Goal: Information Seeking & Learning: Learn about a topic

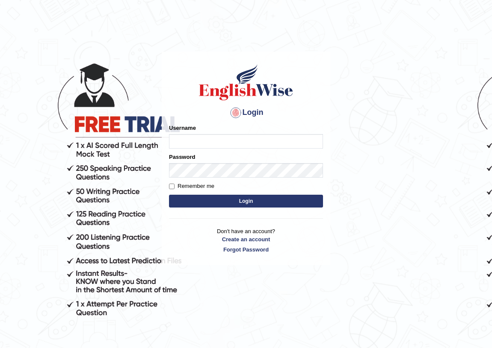
click at [247, 139] on input "Username" at bounding box center [246, 141] width 154 height 15
type input "shavnita_parramatta"
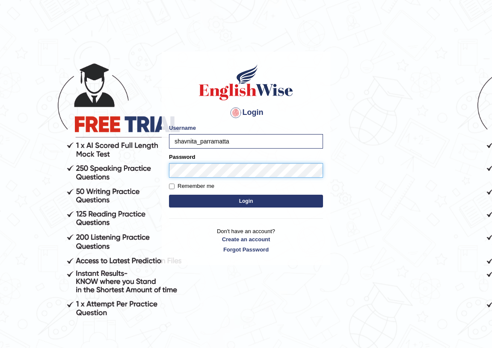
click at [169, 195] on button "Login" at bounding box center [246, 201] width 154 height 13
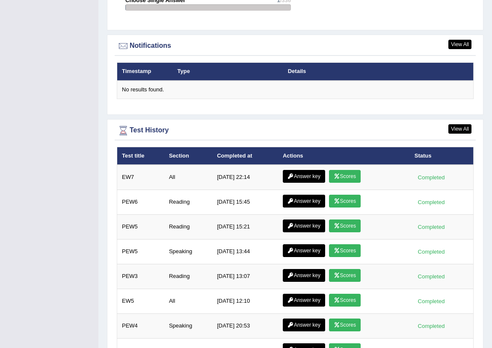
scroll to position [1136, 0]
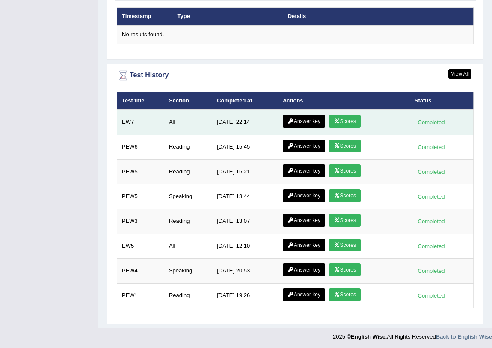
click at [349, 119] on link "Scores" at bounding box center [345, 121] width 32 height 13
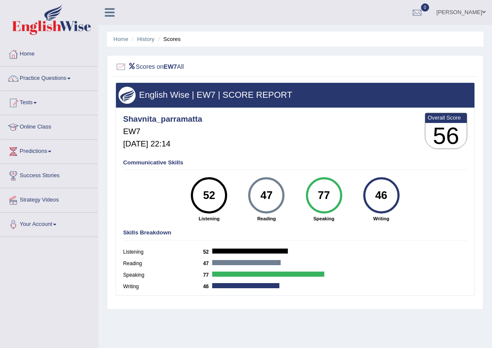
click at [28, 50] on link "Home" at bounding box center [48, 52] width 97 height 21
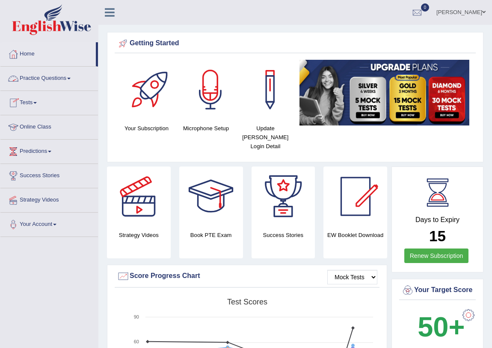
click at [71, 79] on span at bounding box center [68, 79] width 3 height 2
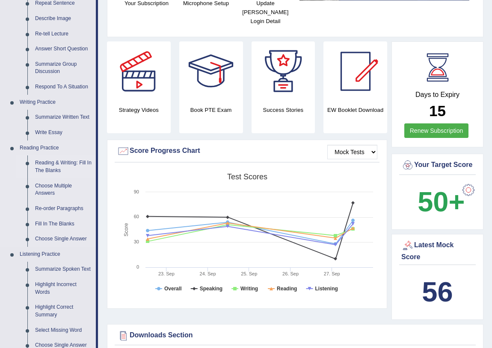
scroll to position [155, 0]
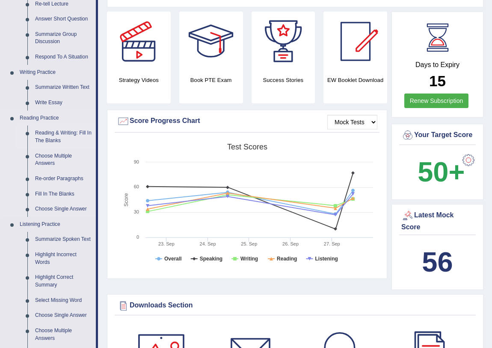
click at [65, 132] on link "Reading & Writing: Fill In The Blanks" at bounding box center [63, 137] width 65 height 23
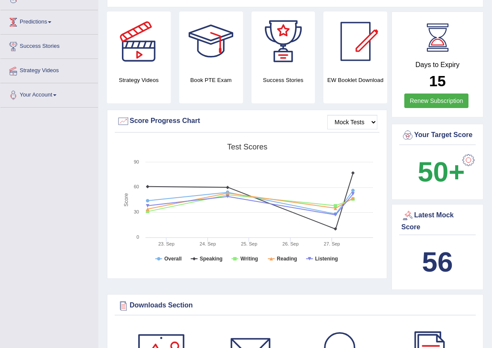
scroll to position [184, 0]
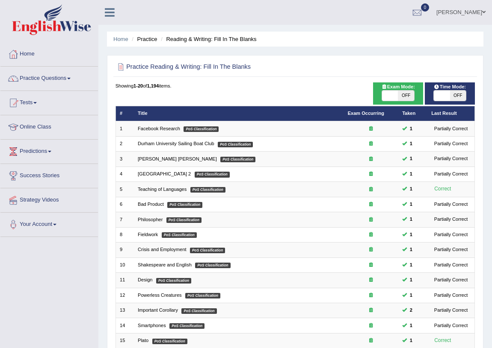
click at [439, 95] on span at bounding box center [442, 96] width 16 height 10
checkbox input "true"
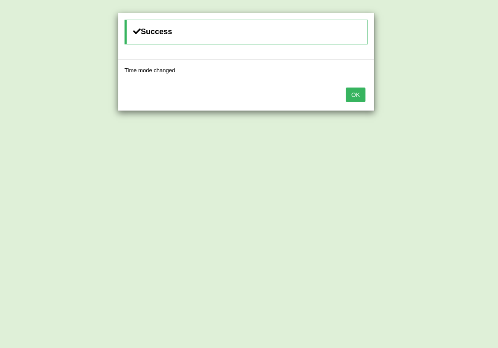
click at [359, 93] on button "OK" at bounding box center [355, 95] width 20 height 15
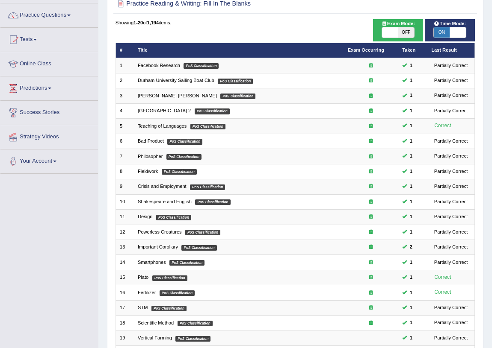
scroll to position [145, 0]
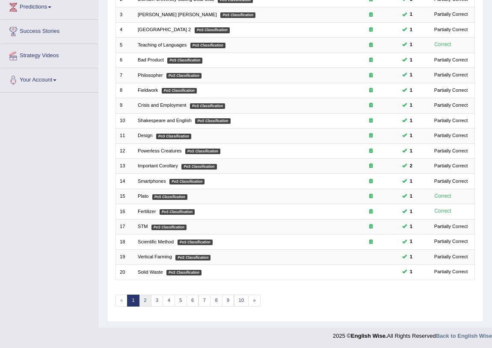
click at [141, 298] on link "2" at bounding box center [145, 301] width 12 height 12
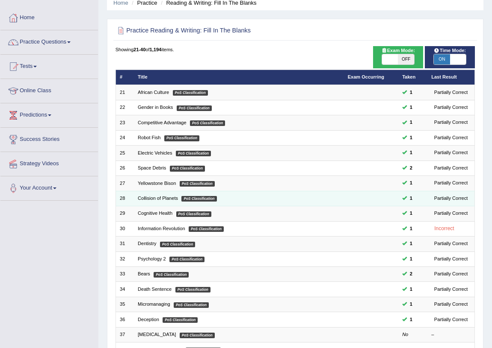
scroll to position [145, 0]
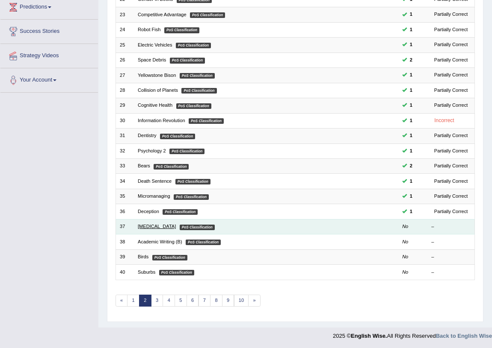
click at [153, 227] on link "Starvation" at bounding box center [157, 226] width 38 height 5
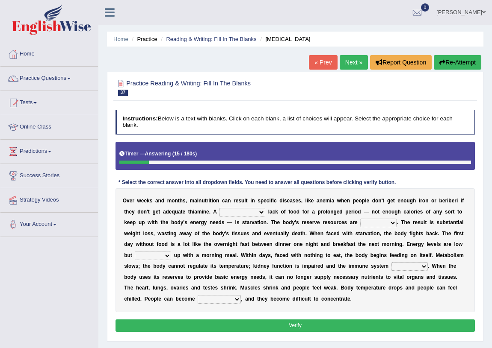
click at [261, 213] on select "severe distinguishing proper distinctive" at bounding box center [242, 212] width 46 height 9
click at [219, 208] on select "severe distinguishing proper distinctive" at bounding box center [242, 212] width 46 height 9
click at [262, 212] on select "severe distinguishing proper distinctive" at bounding box center [242, 212] width 46 height 9
click at [219, 208] on select "severe distinguishing proper distinctive" at bounding box center [242, 212] width 46 height 9
click at [262, 212] on select "severe distinguishing proper distinctive" at bounding box center [242, 212] width 46 height 9
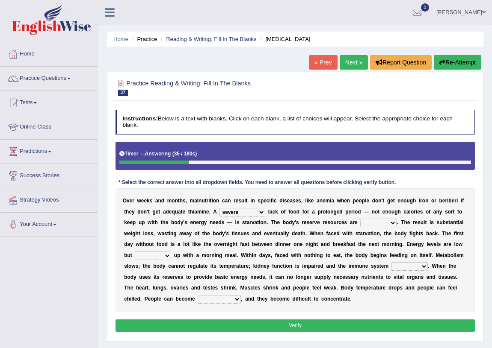
click at [219, 208] on select "severe distinguishing proper distinctive" at bounding box center [242, 212] width 46 height 9
click at [260, 210] on select "severe distinguishing proper distinctive" at bounding box center [242, 212] width 46 height 9
select select "severe"
click at [219, 208] on select "severe distinguishing proper distinctive" at bounding box center [242, 212] width 46 height 9
click at [393, 223] on select "obsoleted depleted pelleted deleted" at bounding box center [378, 223] width 36 height 9
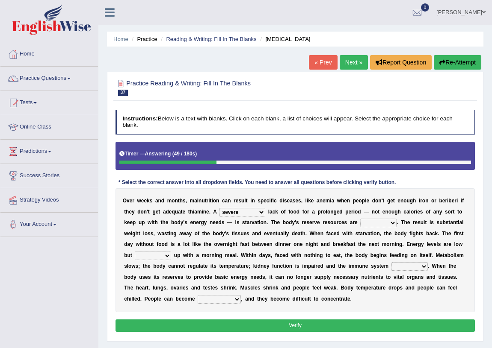
select select "depleted"
click at [360, 219] on select "obsoleted depleted pelleted deleted" at bounding box center [378, 223] width 36 height 9
click at [169, 256] on select "feed come chill pick" at bounding box center [153, 256] width 36 height 9
select select "pick"
click at [135, 252] on select "feed come chill pick" at bounding box center [153, 256] width 36 height 9
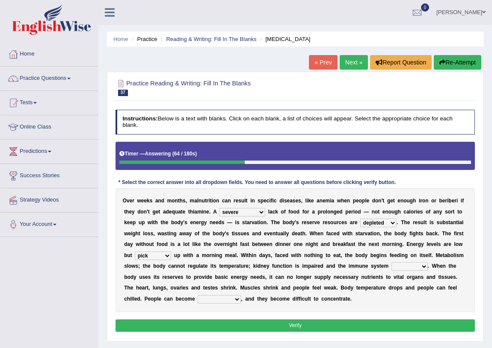
click at [423, 266] on select "deepens deafens weakens surpasses" at bounding box center [409, 267] width 36 height 9
select select "weakens"
click at [391, 263] on select "deepens deafens weakens surpasses" at bounding box center [409, 267] width 36 height 9
click at [235, 299] on select "irritable commutable indisputable transportable" at bounding box center [219, 299] width 43 height 9
select select "indisputable"
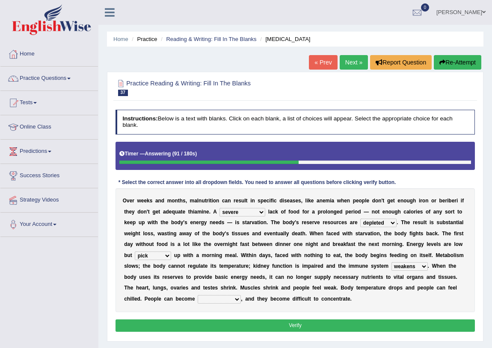
click at [198, 295] on select "irritable commutable indisputable transportable" at bounding box center [219, 299] width 43 height 9
click at [267, 329] on button "Verify" at bounding box center [295, 326] width 360 height 12
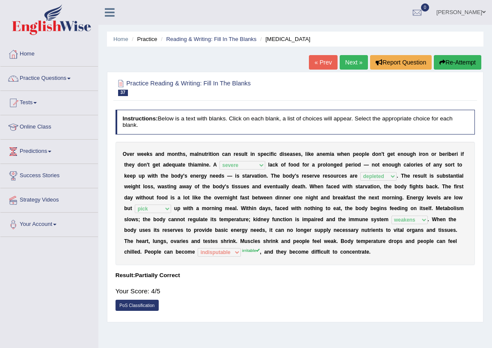
click at [348, 65] on link "Next »" at bounding box center [353, 62] width 28 height 15
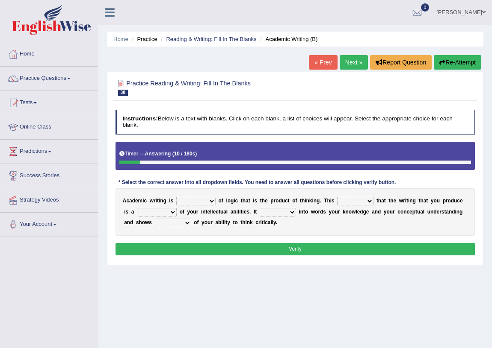
click at [211, 203] on select "expectation entitlement expression exchange" at bounding box center [195, 201] width 39 height 9
select select "expectation"
click at [176, 197] on select "expectation entitlement expression exchange" at bounding box center [195, 201] width 39 height 9
click at [368, 201] on select "means questions stipulates answers" at bounding box center [355, 201] width 36 height 9
select select "means"
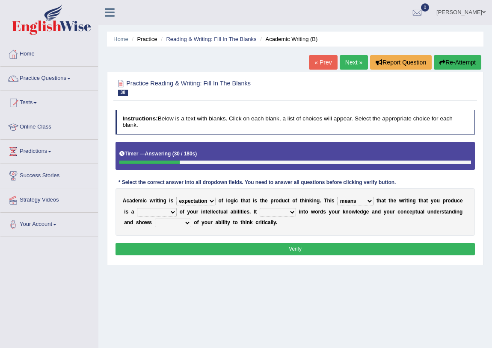
click at [337, 197] on select "means questions stipulates answers" at bounding box center [355, 201] width 36 height 9
click at [174, 213] on select "redundancy mission credit reflection" at bounding box center [157, 212] width 40 height 9
select select "reflection"
click at [137, 208] on select "redundancy mission credit reflection" at bounding box center [157, 212] width 40 height 9
click at [291, 212] on select "enriches shows allows puts" at bounding box center [278, 212] width 36 height 9
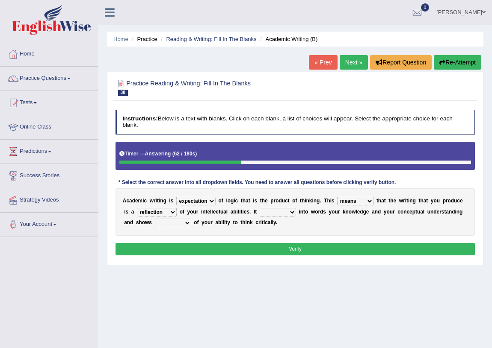
select select "enriches"
click at [260, 208] on select "enriches shows allows puts" at bounding box center [278, 212] width 36 height 9
click at [187, 225] on select "hassle excuse capacity evidence" at bounding box center [173, 223] width 36 height 9
select select "capacity"
click at [155, 219] on select "hassle excuse capacity evidence" at bounding box center [173, 223] width 36 height 9
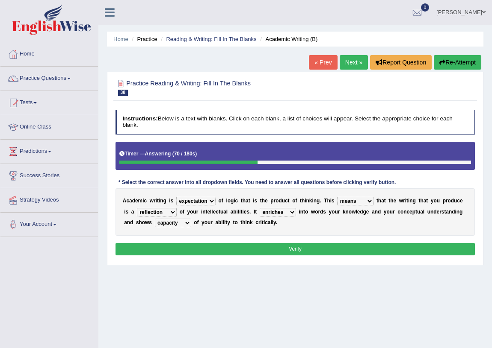
click at [271, 252] on button "Verify" at bounding box center [295, 249] width 360 height 12
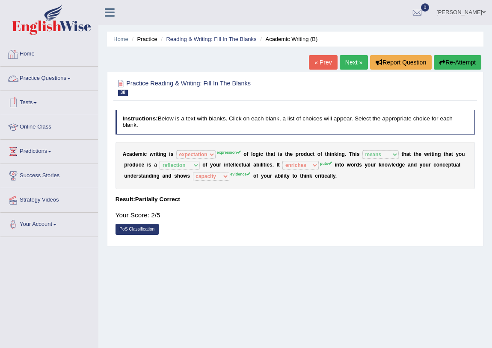
click at [24, 50] on link "Home" at bounding box center [48, 52] width 97 height 21
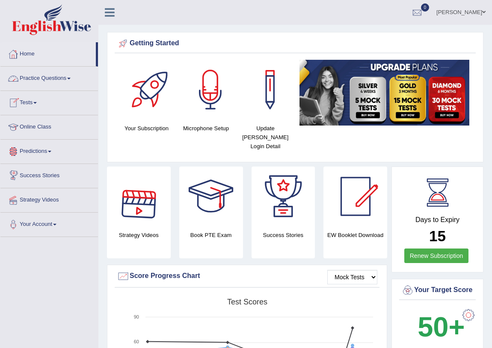
click at [71, 79] on span at bounding box center [68, 79] width 3 height 2
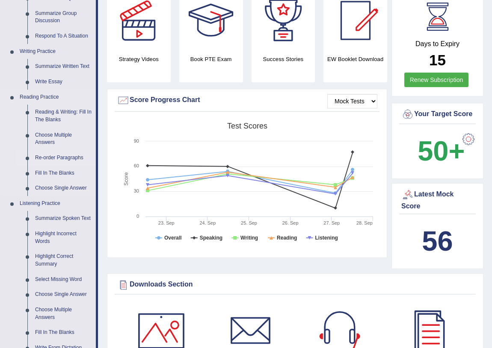
scroll to position [194, 0]
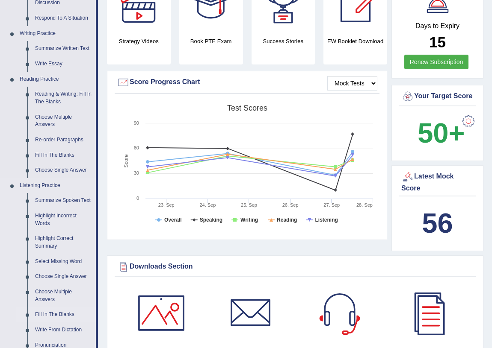
click at [57, 313] on link "Fill In The Blanks" at bounding box center [63, 314] width 65 height 15
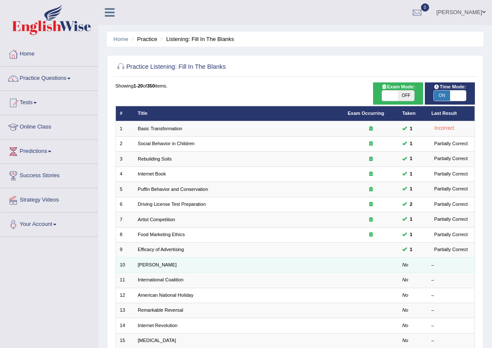
click at [153, 268] on td "[PERSON_NAME]" at bounding box center [239, 265] width 210 height 15
click at [152, 265] on link "[PERSON_NAME]" at bounding box center [157, 265] width 39 height 5
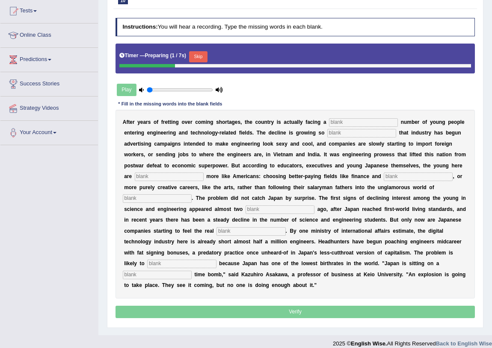
scroll to position [100, 0]
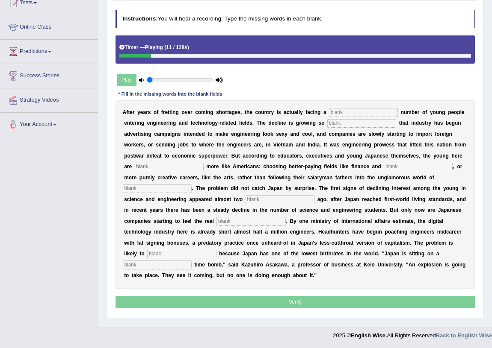
click at [376, 111] on input "text" at bounding box center [363, 112] width 69 height 9
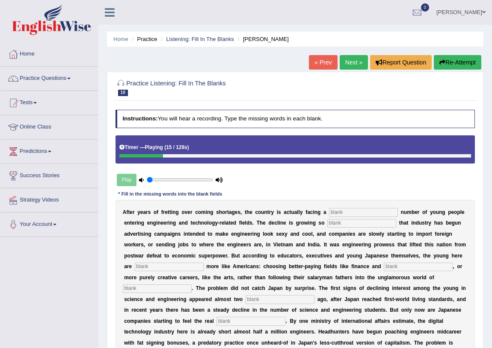
click at [28, 53] on link "Home" at bounding box center [48, 52] width 97 height 21
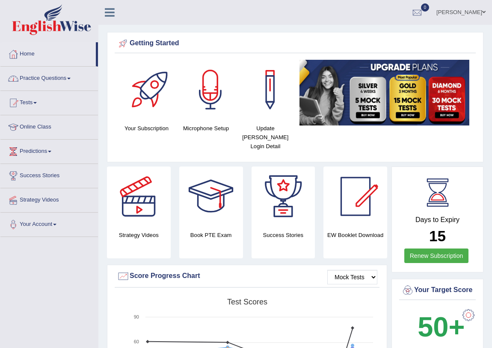
click at [70, 79] on span at bounding box center [68, 79] width 3 height 2
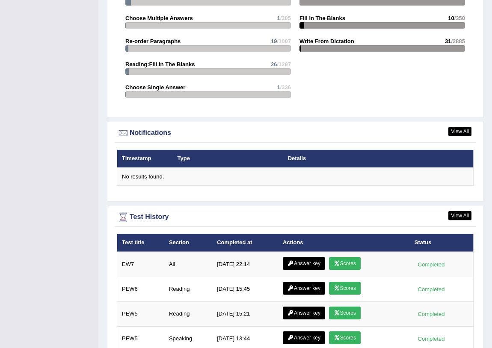
scroll to position [1010, 0]
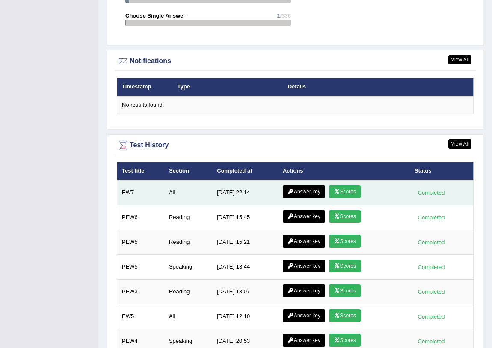
click at [293, 191] on link "Answer key" at bounding box center [304, 192] width 42 height 13
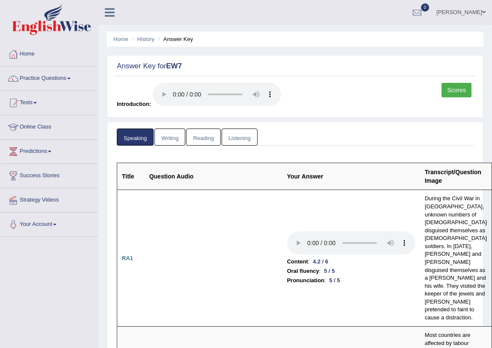
click at [164, 139] on link "Writing" at bounding box center [169, 138] width 31 height 18
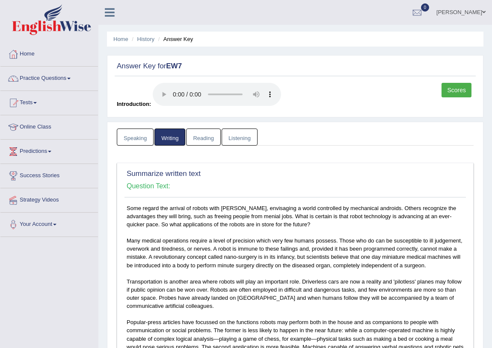
click at [201, 131] on link "Reading" at bounding box center [203, 138] width 34 height 18
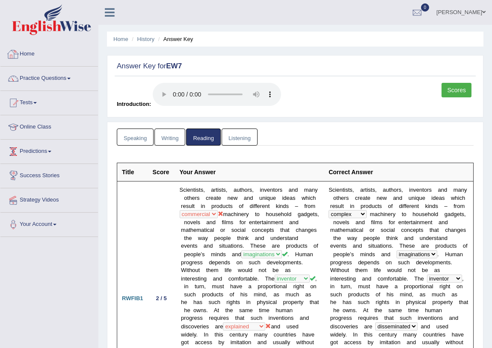
click at [15, 51] on div at bounding box center [13, 54] width 13 height 13
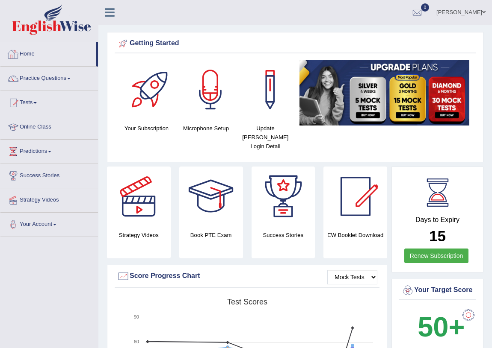
click at [29, 53] on link "Home" at bounding box center [47, 52] width 95 height 21
click at [73, 76] on link "Practice Questions" at bounding box center [48, 77] width 97 height 21
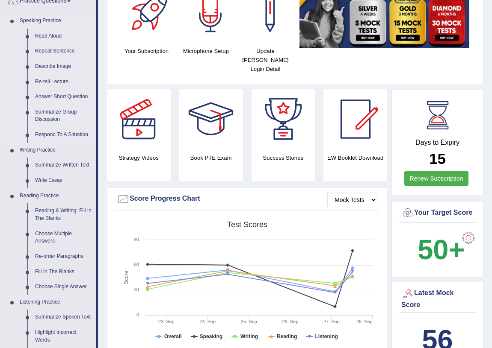
scroll to position [116, 0]
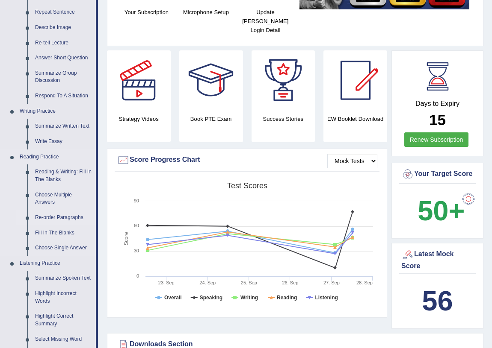
click at [64, 218] on link "Re-order Paragraphs" at bounding box center [63, 217] width 65 height 15
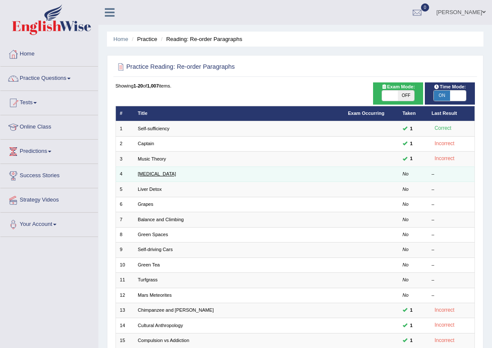
click at [151, 175] on link "Dry Skin" at bounding box center [157, 173] width 38 height 5
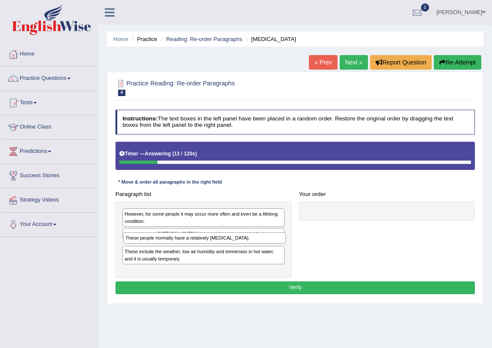
click at [165, 248] on div "However, for some people it may occur more often and even be a lifelong conditi…" at bounding box center [203, 240] width 176 height 77
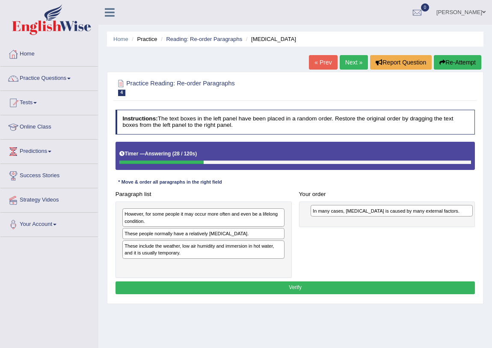
drag, startPoint x: 167, startPoint y: 235, endPoint x: 390, endPoint y: 215, distance: 224.1
click at [390, 215] on div "In many cases, [MEDICAL_DATA] is caused by many external factors." at bounding box center [391, 211] width 162 height 12
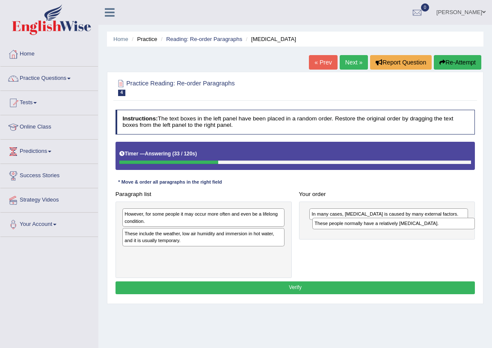
drag, startPoint x: 196, startPoint y: 236, endPoint x: 422, endPoint y: 231, distance: 225.4
click at [422, 231] on div "Paragraph list However, for some people it may occur more often and even be a l…" at bounding box center [295, 233] width 367 height 90
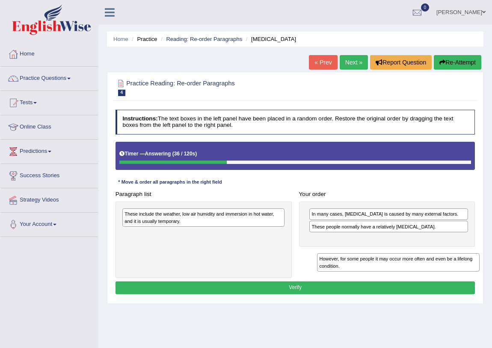
drag, startPoint x: 165, startPoint y: 216, endPoint x: 396, endPoint y: 273, distance: 237.7
click at [396, 273] on div "Paragraph list However, for some people it may occur more often and even be a l…" at bounding box center [295, 233] width 367 height 90
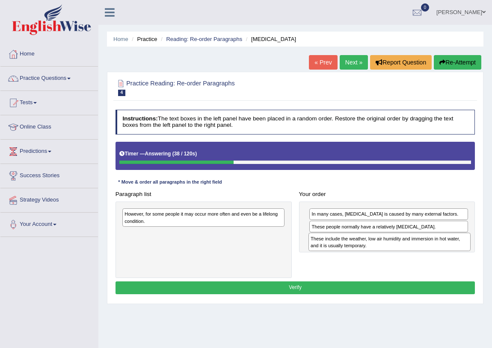
drag, startPoint x: 229, startPoint y: 221, endPoint x: 441, endPoint y: 248, distance: 213.7
click at [441, 248] on div "These include the weather, low air humidity and immersion in hot water, and it …" at bounding box center [389, 242] width 162 height 18
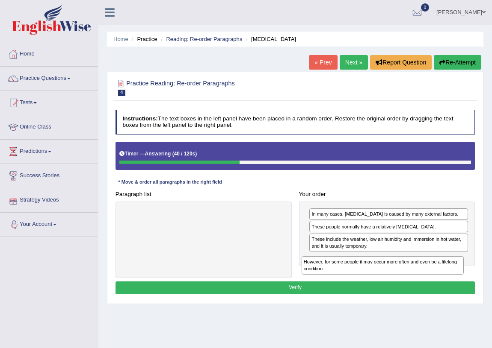
drag, startPoint x: 168, startPoint y: 217, endPoint x: 381, endPoint y: 277, distance: 220.8
click at [381, 277] on div "Paragraph list However, for some people it may occur more often and even be a l…" at bounding box center [295, 233] width 367 height 90
drag, startPoint x: 170, startPoint y: 231, endPoint x: 394, endPoint y: 287, distance: 231.0
click at [394, 287] on div "Instructions: The text boxes in the left panel have been placed in a random ord…" at bounding box center [294, 203] width 363 height 194
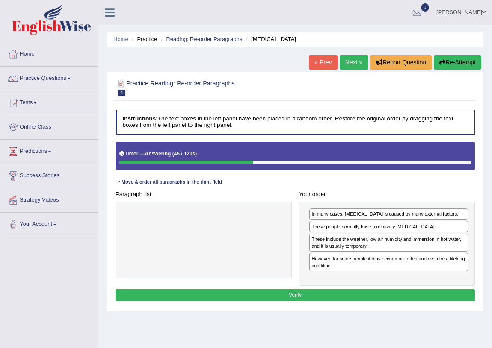
click at [317, 297] on button "Verify" at bounding box center [295, 295] width 360 height 12
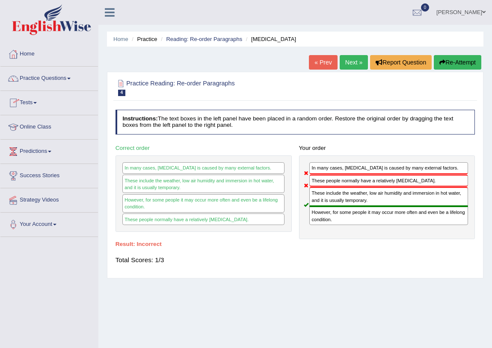
click at [345, 64] on link "Next »" at bounding box center [353, 62] width 28 height 15
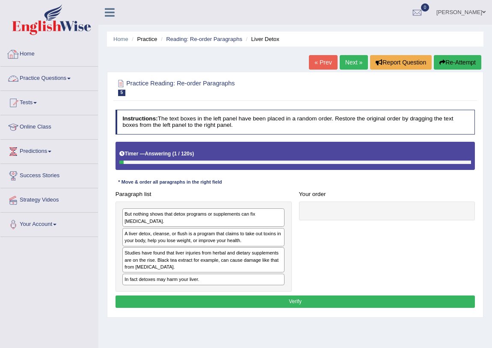
click at [22, 53] on link "Home" at bounding box center [48, 52] width 97 height 21
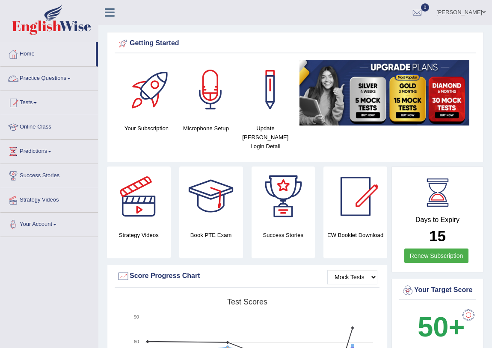
click at [67, 77] on link "Practice Questions" at bounding box center [48, 77] width 97 height 21
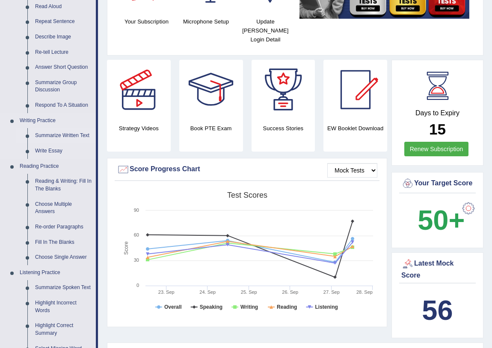
scroll to position [116, 0]
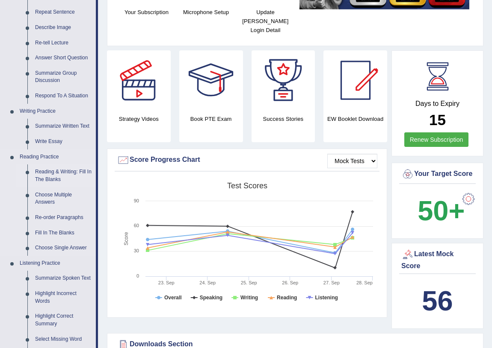
click at [68, 172] on link "Reading & Writing: Fill In The Blanks" at bounding box center [63, 176] width 65 height 23
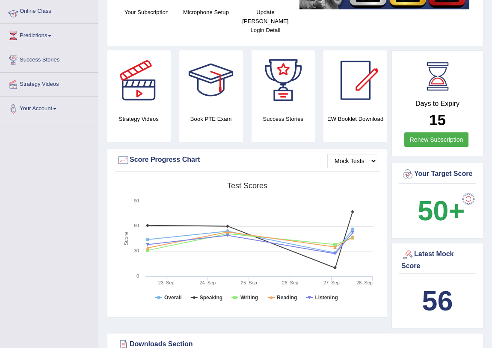
scroll to position [145, 0]
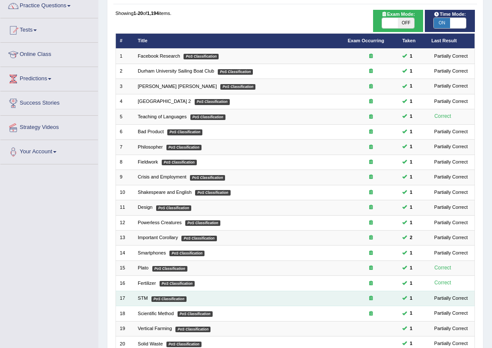
scroll to position [145, 0]
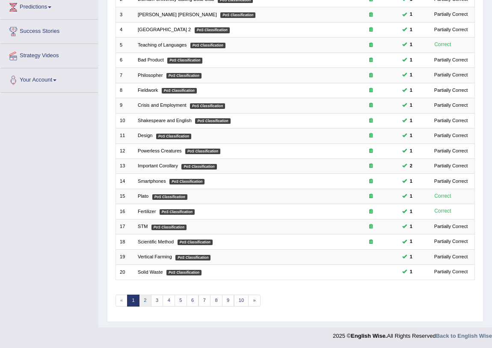
click at [144, 305] on link "2" at bounding box center [145, 301] width 12 height 12
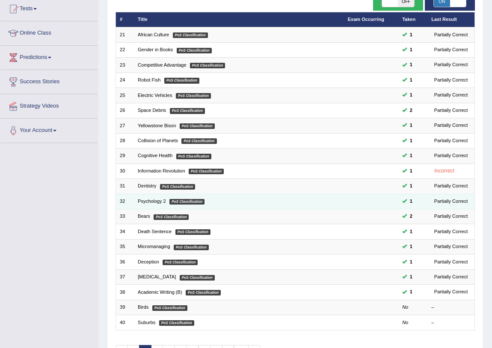
scroll to position [145, 0]
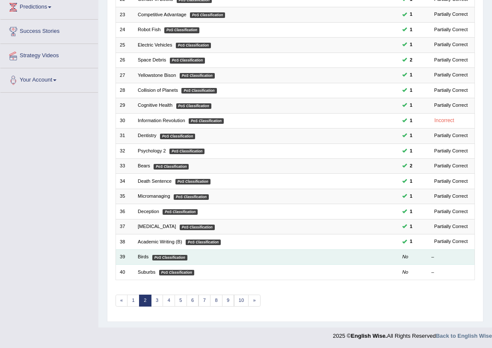
click at [161, 255] on em "PoS Classification" at bounding box center [169, 258] width 35 height 6
click at [148, 257] on link "Birds" at bounding box center [143, 256] width 11 height 5
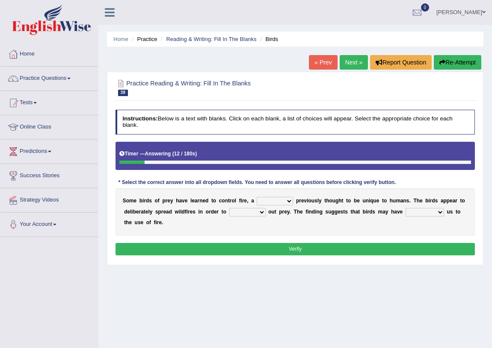
click at [293, 201] on b at bounding box center [294, 201] width 3 height 6
click at [290, 201] on select "question profile tale skill" at bounding box center [275, 201] width 36 height 9
click at [321, 226] on div "S o m e b i r d s o f p r e y h a v e l e a r n e d t o c o n t r o l f i r e ,…" at bounding box center [295, 212] width 360 height 47
click at [263, 212] on select "prevent limit span flush" at bounding box center [247, 212] width 36 height 9
select select "prevent"
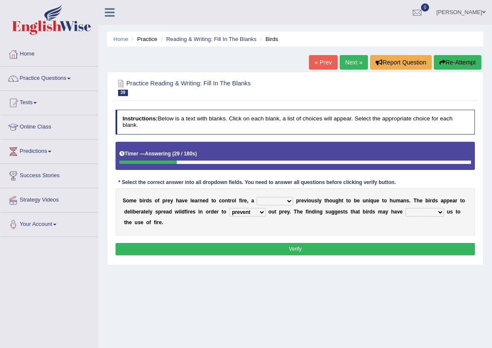
click at [229, 208] on select "prevent limit span flush" at bounding box center [247, 212] width 36 height 9
click at [439, 214] on select "prophesied beaten transmitted forced" at bounding box center [424, 212] width 38 height 9
click at [357, 221] on div "S o m e b i r d s o f p r e y h a v e l e a r n e d t o c o n t r o l f i r e ,…" at bounding box center [295, 212] width 360 height 47
click at [440, 212] on select "prophesied beaten transmitted forced" at bounding box center [424, 212] width 38 height 9
click at [339, 222] on div "S o m e b i r d s o f p r e y h a v e l e a r n e d t o c o n t r o l f i r e ,…" at bounding box center [295, 212] width 360 height 47
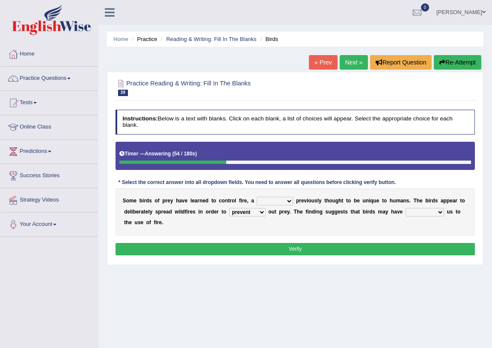
click at [440, 211] on select "prophesied beaten transmitted forced" at bounding box center [424, 212] width 38 height 9
select select "forced"
click at [405, 208] on select "prophesied beaten transmitted forced" at bounding box center [424, 212] width 38 height 9
click at [289, 201] on select "question profile tale skill" at bounding box center [275, 201] width 36 height 9
select select "skill"
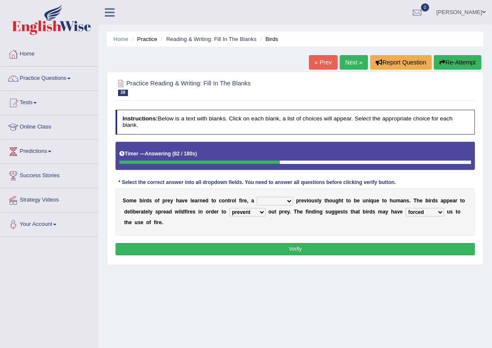
click at [257, 197] on select "question profile tale skill" at bounding box center [275, 201] width 36 height 9
click at [282, 247] on button "Verify" at bounding box center [295, 249] width 360 height 12
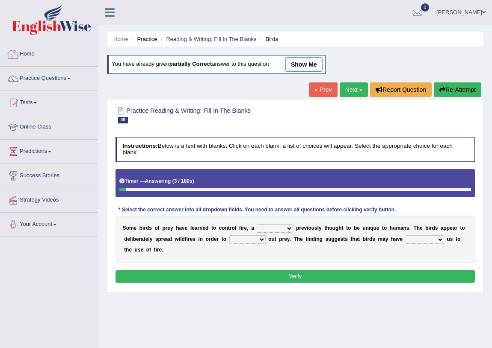
click at [29, 57] on link "Home" at bounding box center [48, 52] width 97 height 21
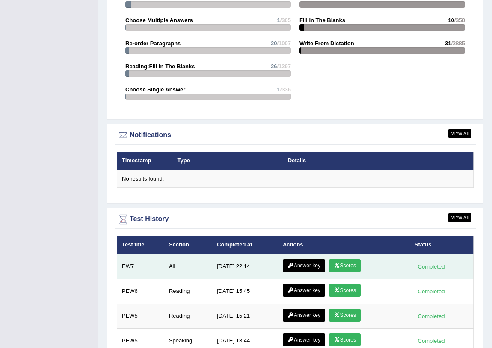
scroll to position [1010, 0]
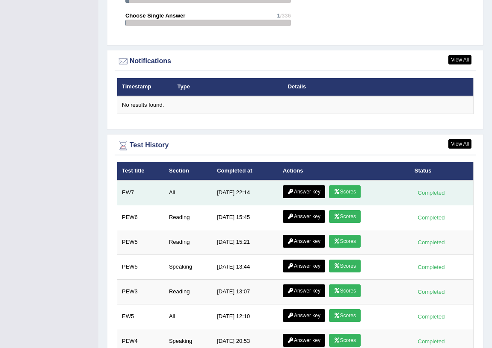
click at [307, 193] on link "Answer key" at bounding box center [304, 192] width 42 height 13
click at [343, 189] on link "Scores" at bounding box center [345, 192] width 32 height 13
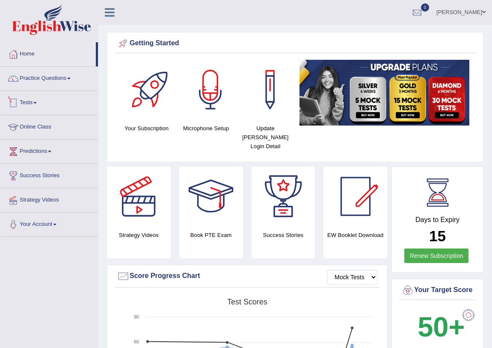
click at [34, 102] on link "Tests" at bounding box center [48, 101] width 97 height 21
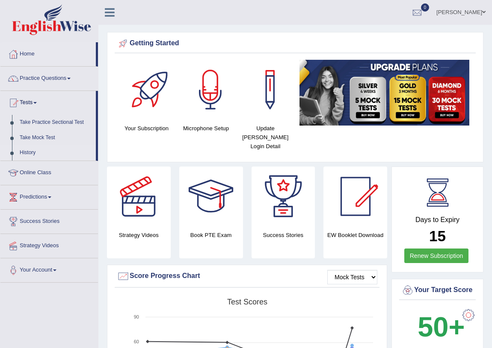
click at [33, 150] on link "History" at bounding box center [56, 152] width 80 height 15
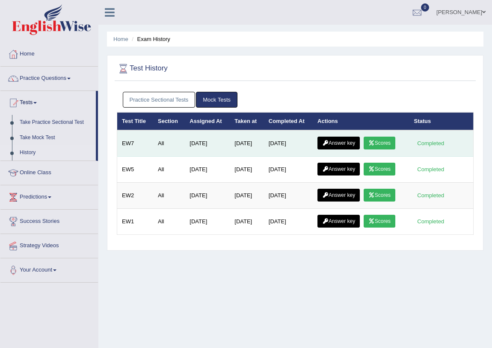
click at [324, 146] on link "Answer key" at bounding box center [338, 143] width 42 height 13
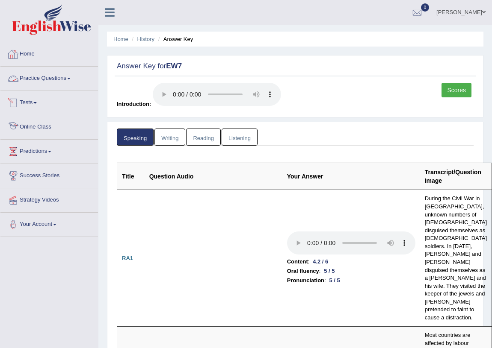
click at [162, 139] on link "Writing" at bounding box center [169, 138] width 31 height 18
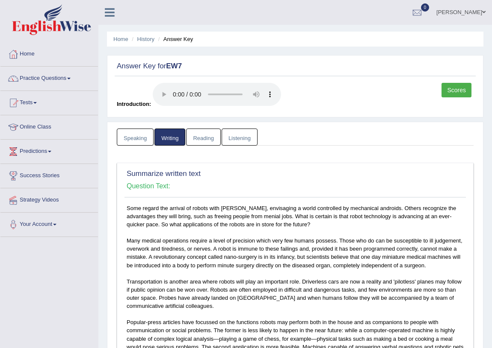
click at [471, 14] on link "Shavnita Sharma" at bounding box center [461, 11] width 62 height 22
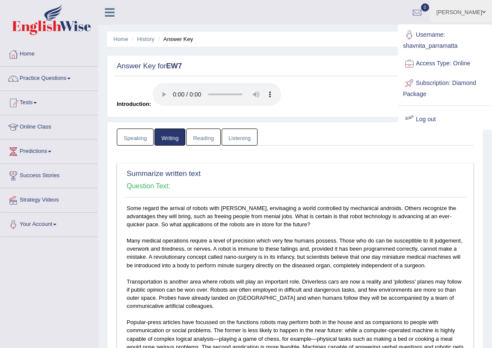
click at [428, 122] on link "Log out" at bounding box center [444, 120] width 92 height 20
